Goal: Complete application form: Complete application form

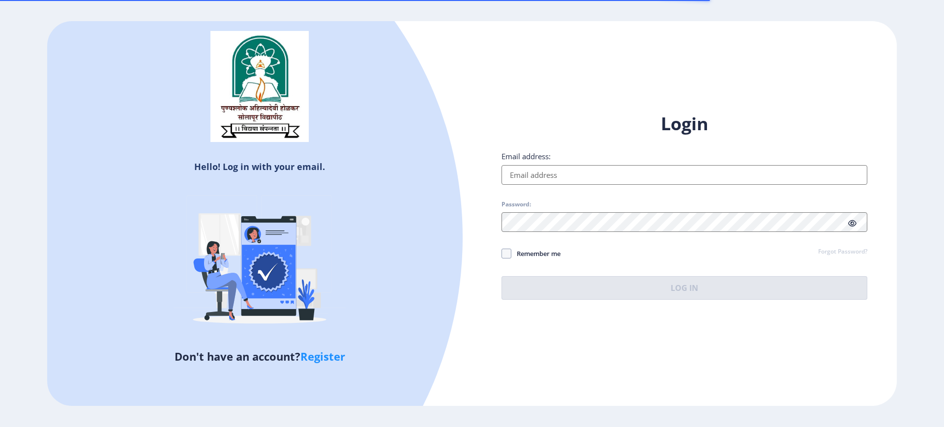
click at [549, 183] on input "Email address:" at bounding box center [685, 175] width 366 height 20
type input "jyotitrivedi1982@gmail.com"
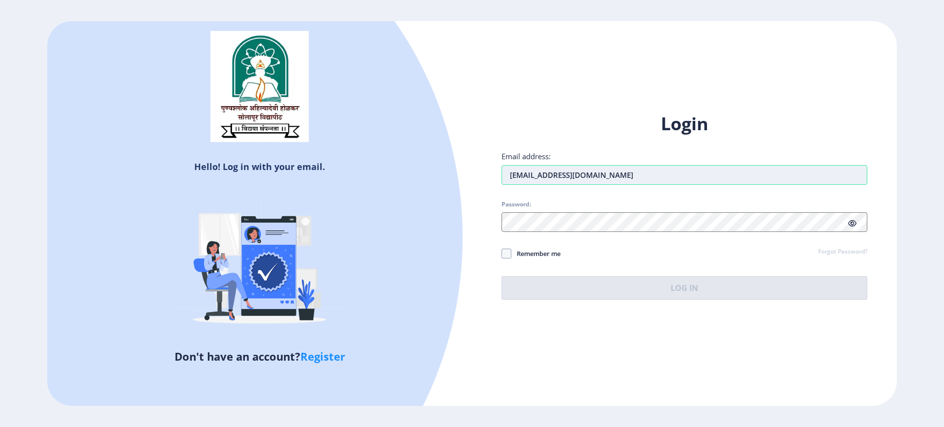
click at [568, 180] on input "jyotitrivedi1982@gmail.com" at bounding box center [685, 175] width 366 height 20
click at [619, 176] on input "jyotitrivedi1982@gmail.com" at bounding box center [685, 175] width 366 height 20
drag, startPoint x: 623, startPoint y: 181, endPoint x: 286, endPoint y: 121, distance: 342.2
click at [286, 121] on div "Hello! Log in with your email. Don't have an account? Register Login Email addr…" at bounding box center [472, 213] width 850 height 385
click at [528, 172] on input "Email address:" at bounding box center [685, 175] width 366 height 20
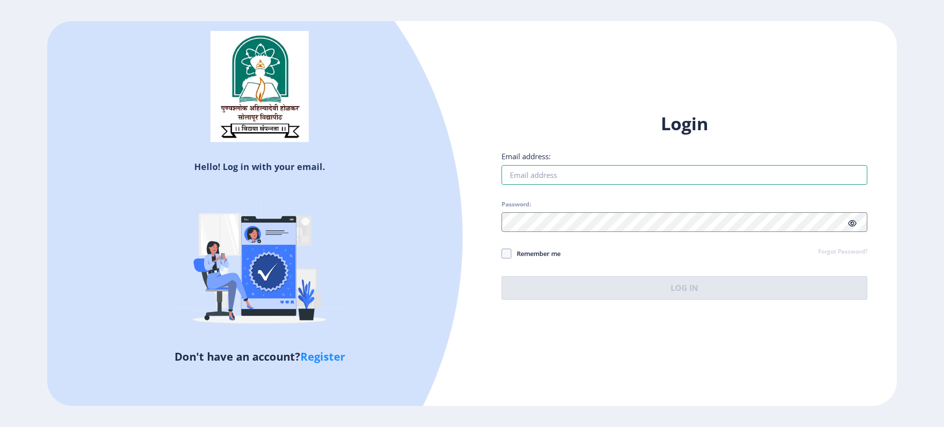
type input "trivedijyoti1982@gmail.com"
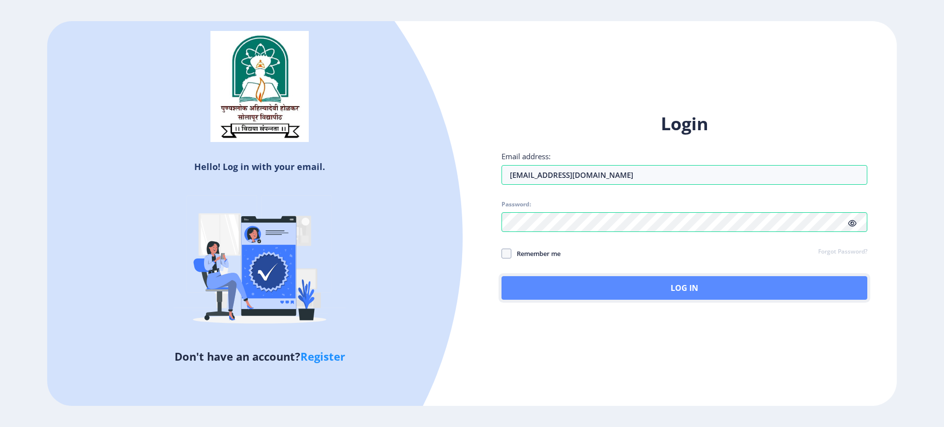
click at [694, 296] on button "Log In" at bounding box center [685, 288] width 366 height 24
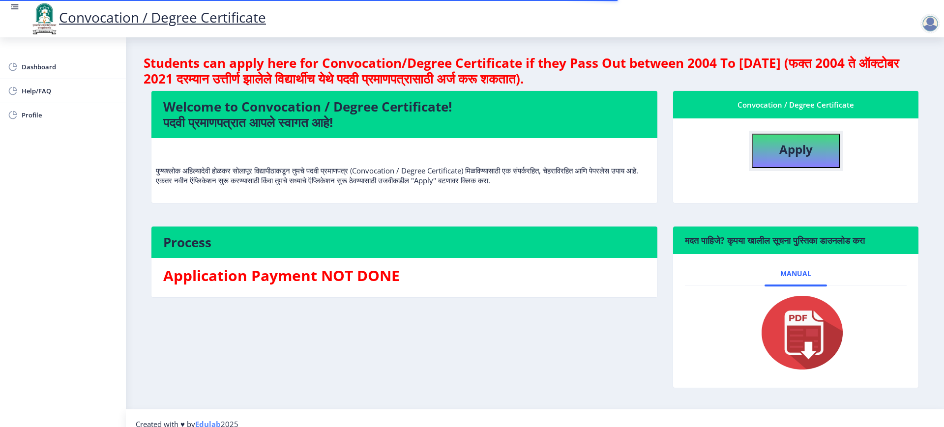
click at [818, 145] on button "Apply" at bounding box center [796, 151] width 89 height 34
select select
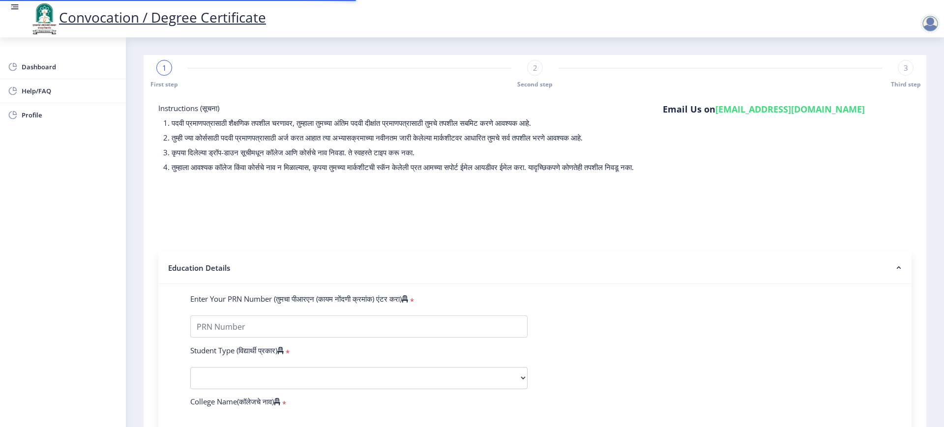
select select "Regular"
select select "2025"
select select "PASS CLASS"
type input "2022203307"
type input "[PERSON_NAME]"
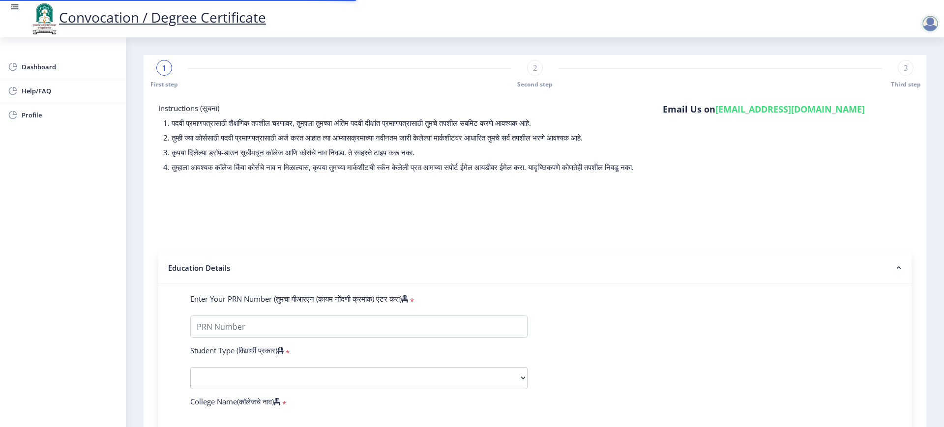
type input "[DEMOGRAPHIC_DATA]"
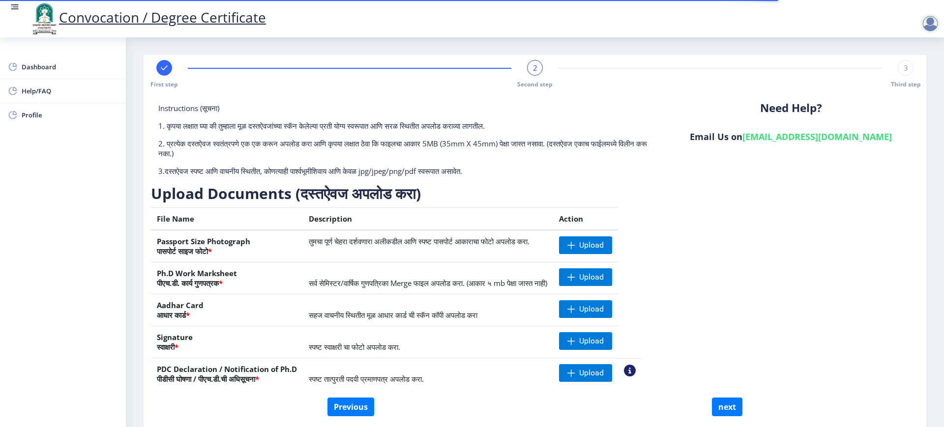
click at [163, 70] on icon at bounding box center [164, 67] width 6 height 5
select select "Regular"
select select "English"
select select "April"
select select "PASS CLASS"
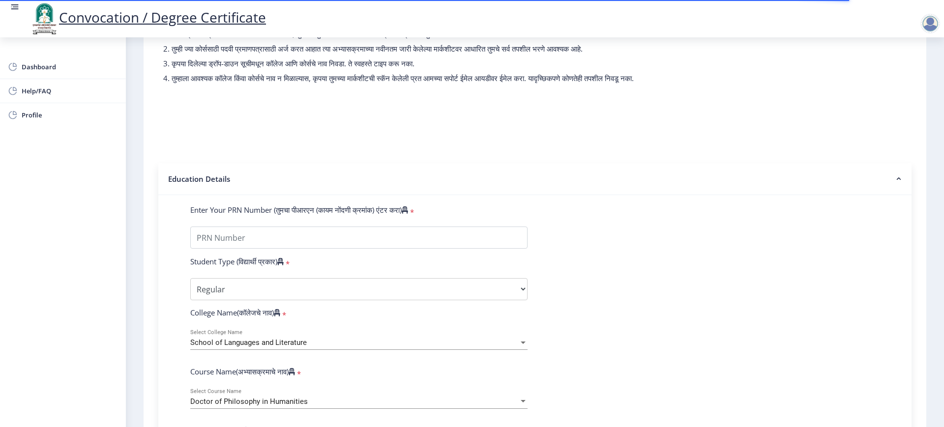
scroll to position [184, 0]
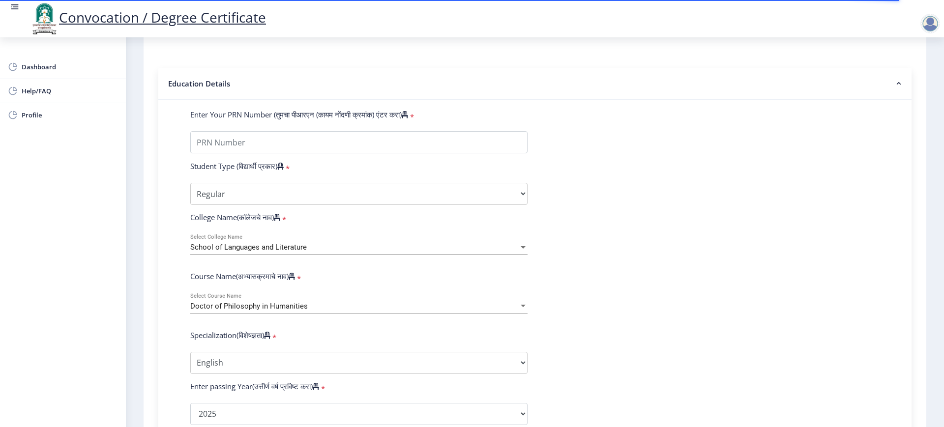
click at [344, 252] on div "School of Languages and Literature" at bounding box center [354, 247] width 329 height 8
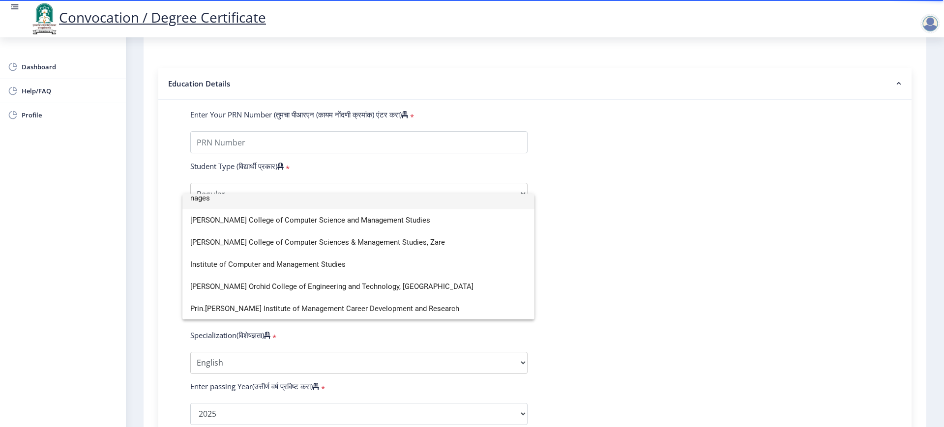
scroll to position [0, 0]
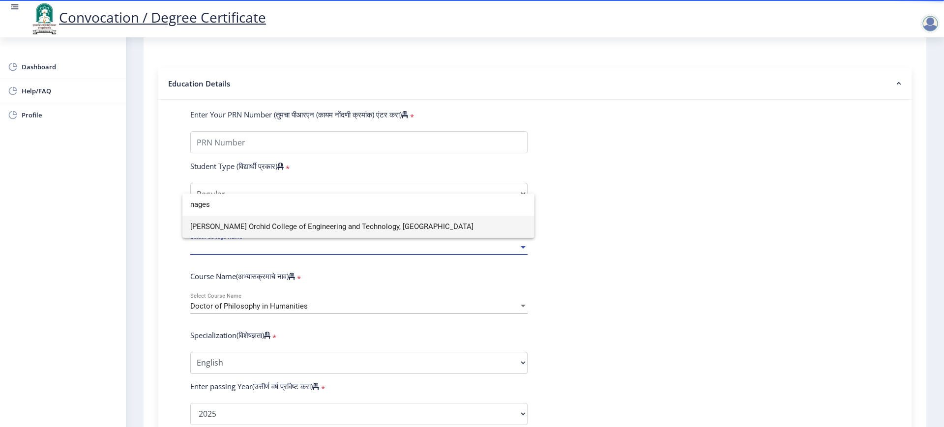
type input "nages"
click at [263, 229] on span "[PERSON_NAME] Orchid College of Engineering and Technology, [GEOGRAPHIC_DATA]" at bounding box center [358, 227] width 336 height 22
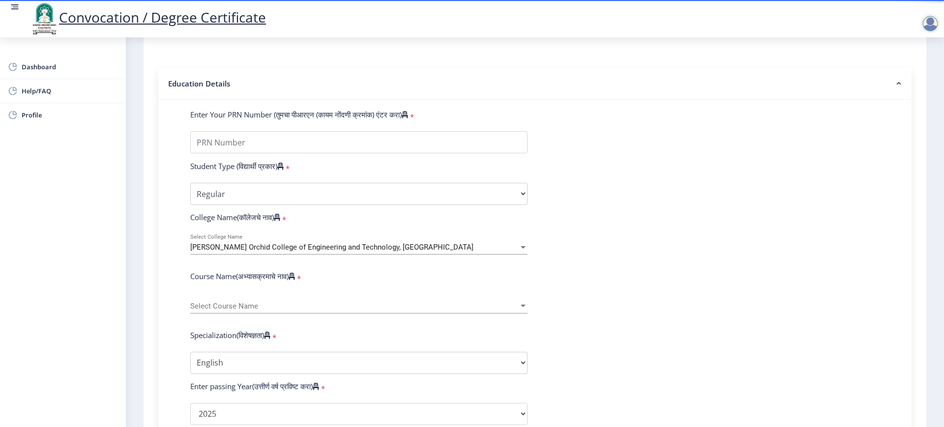
click at [227, 303] on div "Select Course Name Select Course Name" at bounding box center [358, 303] width 337 height 21
click at [329, 295] on div at bounding box center [472, 213] width 944 height 427
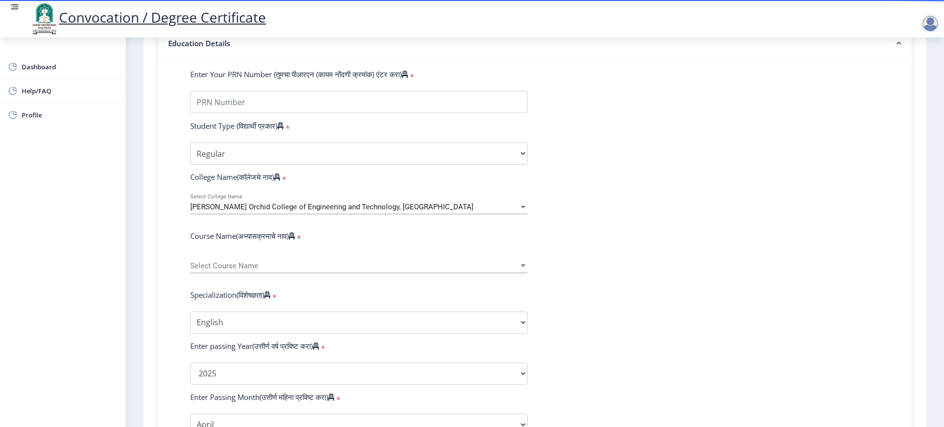
scroll to position [246, 0]
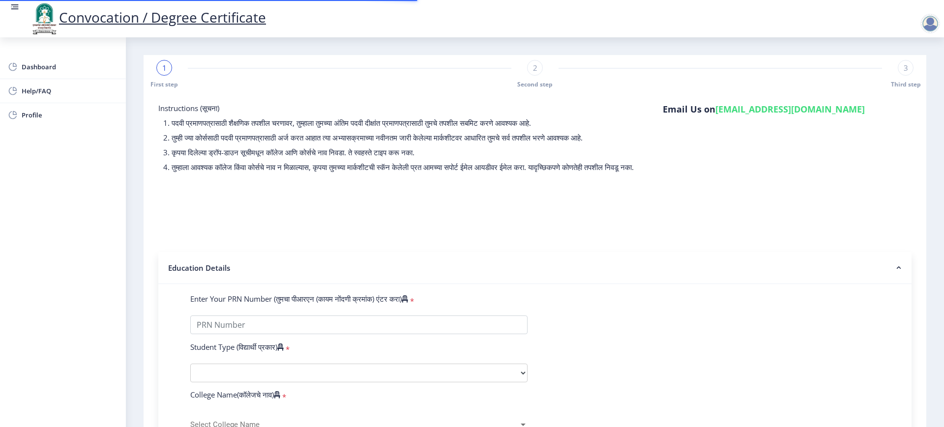
select select
select select "Regular"
select select "2025"
select select "PASS CLASS"
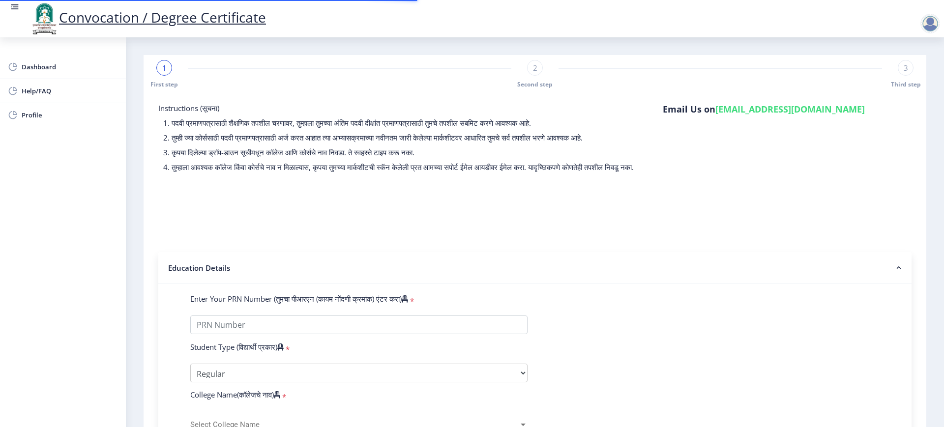
type input "2022203307"
type input "[PERSON_NAME]"
type input "[DEMOGRAPHIC_DATA]"
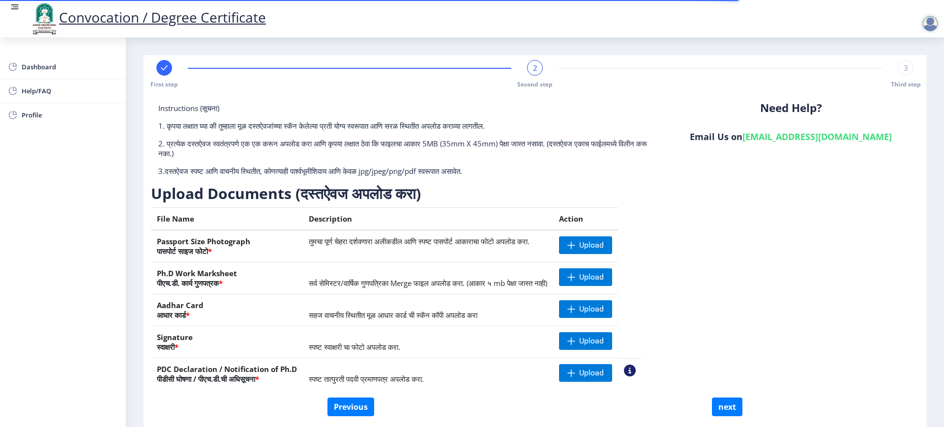
click at [167, 72] on rect at bounding box center [164, 68] width 10 height 10
select select "Regular"
select select "English"
select select "April"
select select "PASS CLASS"
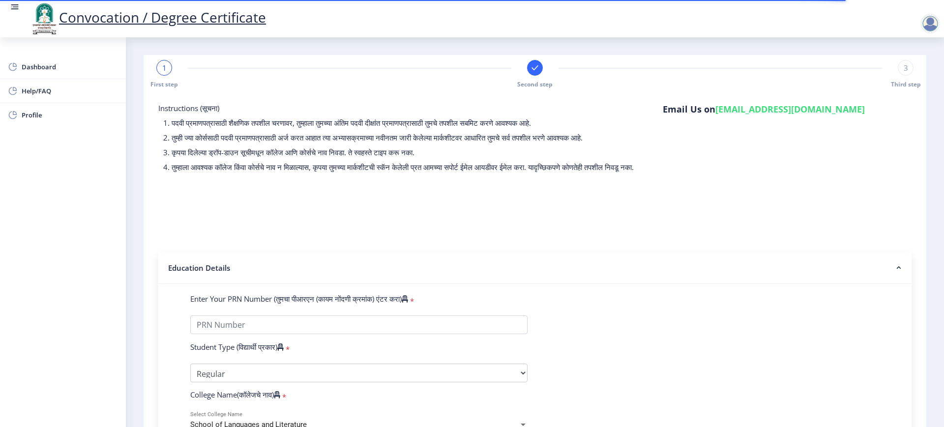
scroll to position [246, 0]
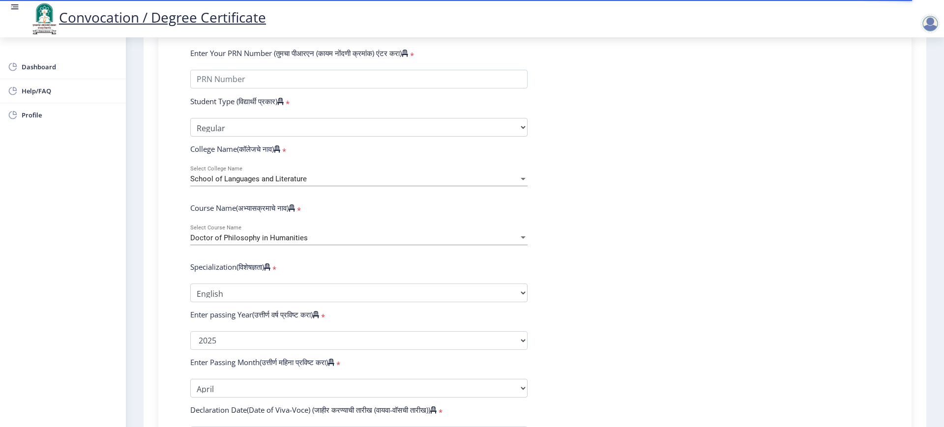
click at [317, 181] on div "School of Languages and Literature Select College Name" at bounding box center [358, 176] width 337 height 21
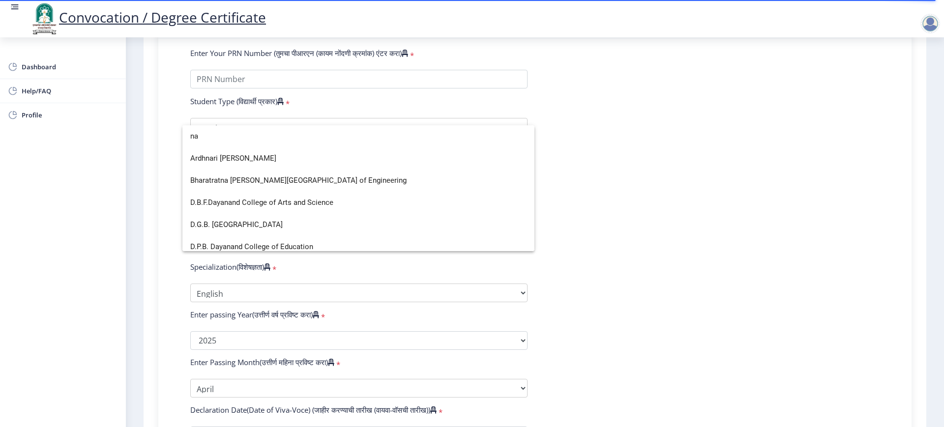
scroll to position [250, 0]
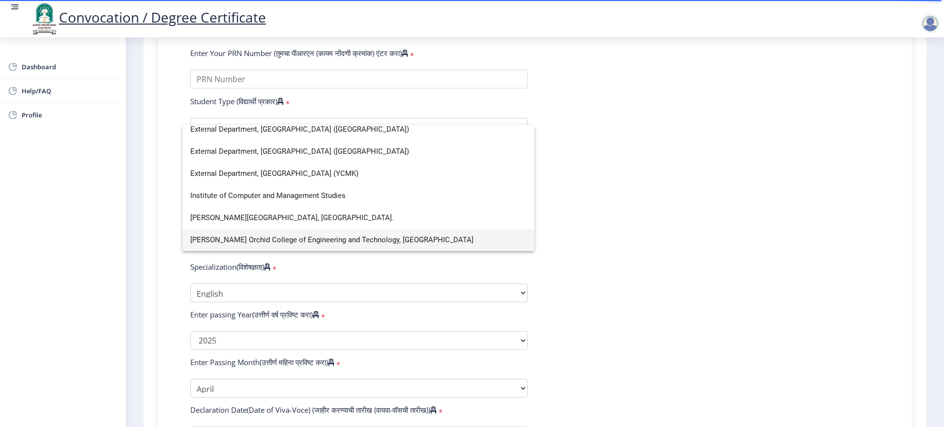
type input "na"
click at [243, 239] on span "[PERSON_NAME] Orchid College of Engineering and Technology, [GEOGRAPHIC_DATA]" at bounding box center [358, 240] width 336 height 22
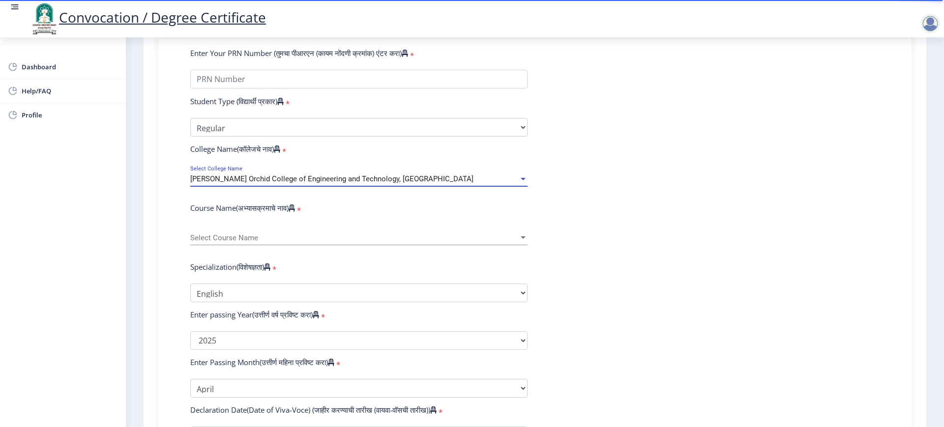
click at [237, 242] on span "Select Course Name" at bounding box center [354, 238] width 329 height 8
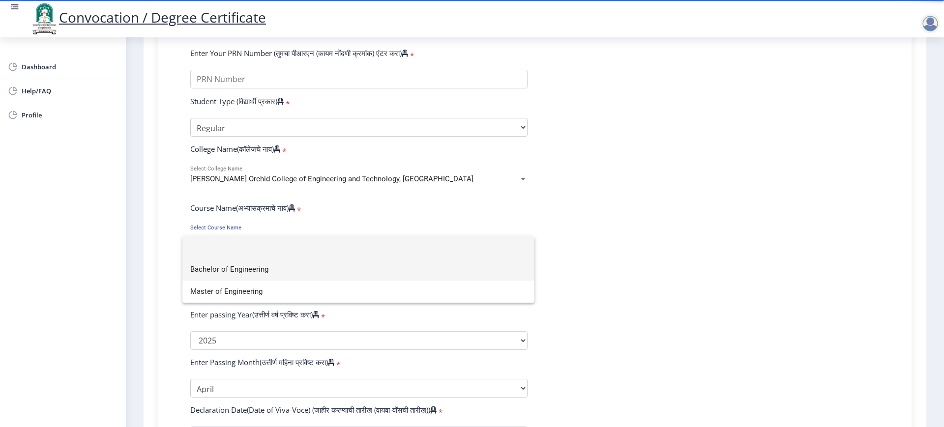
click at [235, 263] on span "Bachelor of Engineering" at bounding box center [358, 270] width 336 height 22
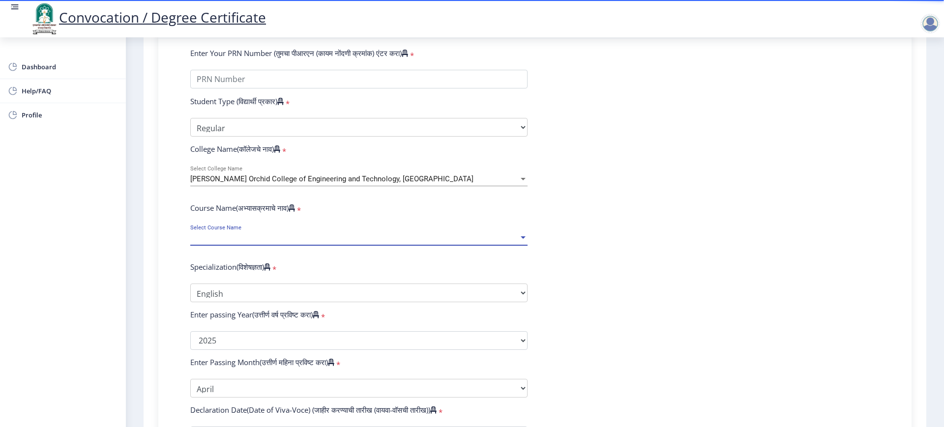
select select "April"
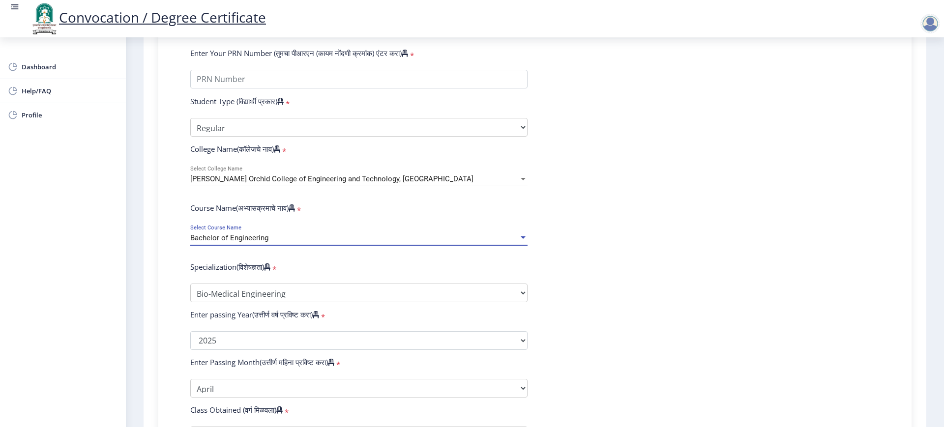
click at [286, 242] on div "Bachelor of Engineering" at bounding box center [354, 238] width 329 height 8
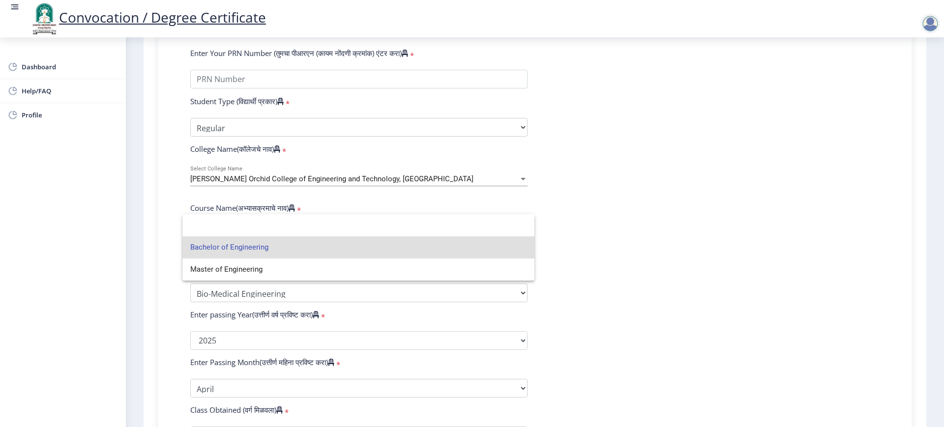
click at [209, 249] on span "Bachelor of Engineering" at bounding box center [358, 248] width 336 height 22
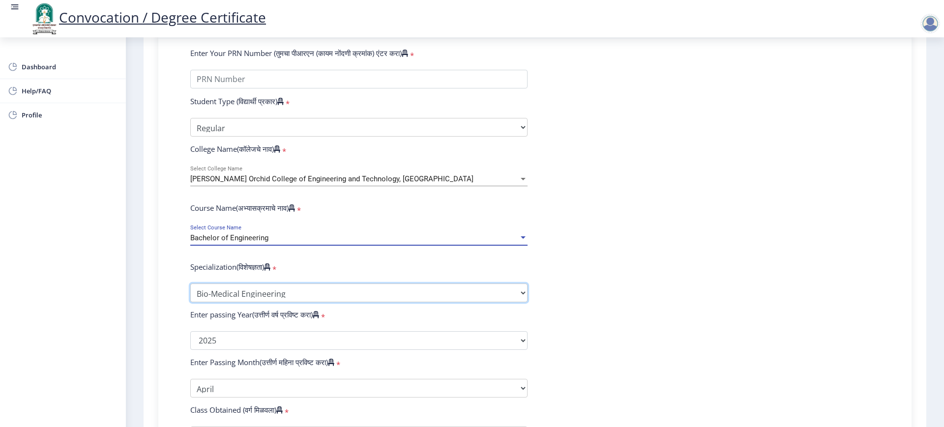
click at [224, 301] on select "Specialization Bio-Medical Engineering Civil Engineering Computer Science & Eng…" at bounding box center [358, 293] width 337 height 19
select select "Civil Engineering"
click at [190, 293] on select "Specialization Bio-Medical Engineering Civil Engineering Computer Science & Eng…" at bounding box center [358, 293] width 337 height 19
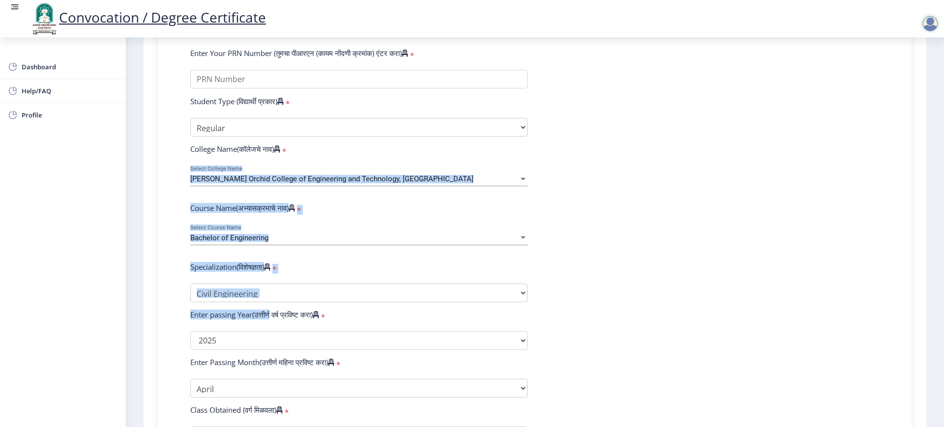
drag, startPoint x: 184, startPoint y: 180, endPoint x: 273, endPoint y: 326, distance: 171.5
click at [273, 326] on form "Enter Your PRN Number (तुमचा पीआरएन (कायम नोंदणी क्रमांक) एंटर करा) * Student T…" at bounding box center [535, 319] width 704 height 542
copy form "[PERSON_NAME] Orchid College of Engineering and Technology, [GEOGRAPHIC_DATA] S…"
